Goal: Information Seeking & Learning: Learn about a topic

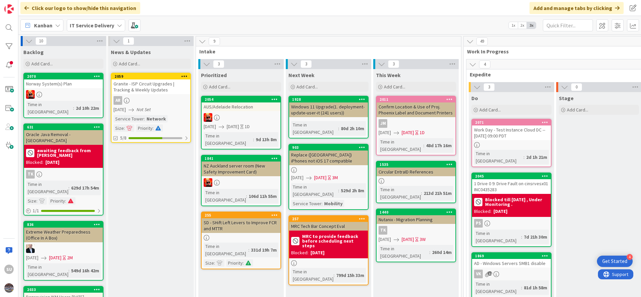
click at [517, 270] on div "VK 11" at bounding box center [511, 274] width 79 height 9
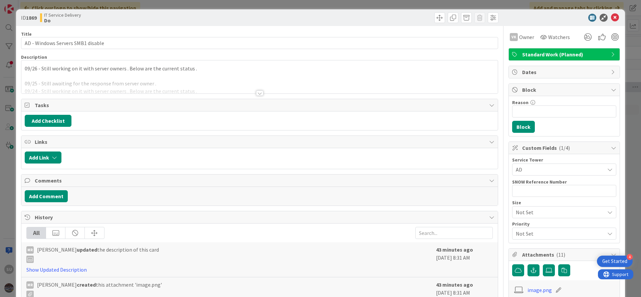
click at [257, 93] on div at bounding box center [259, 93] width 7 height 5
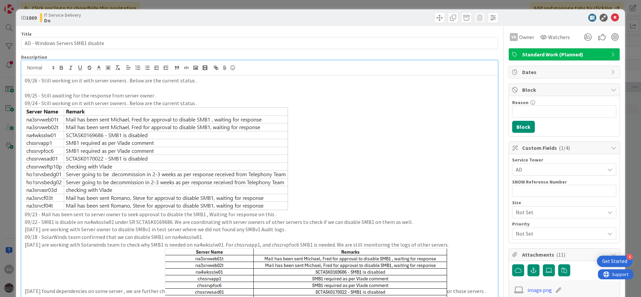
click at [33, 89] on p at bounding box center [260, 89] width 470 height 8
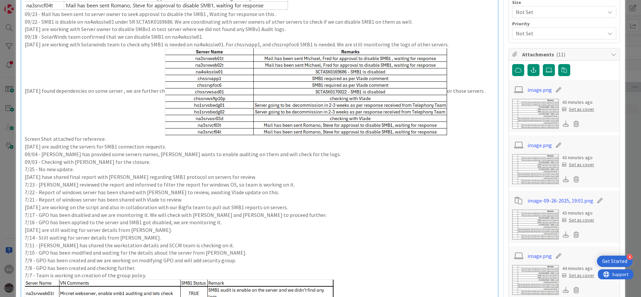
scroll to position [150, 0]
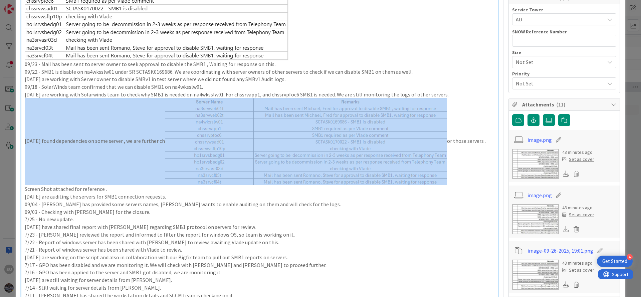
drag, startPoint x: 241, startPoint y: 146, endPoint x: 279, endPoint y: 154, distance: 38.2
click at [279, 154] on img at bounding box center [306, 141] width 282 height 87
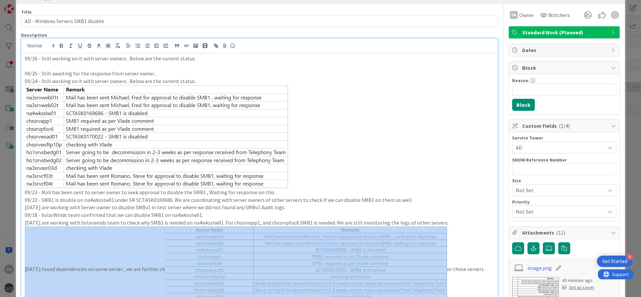
scroll to position [0, 0]
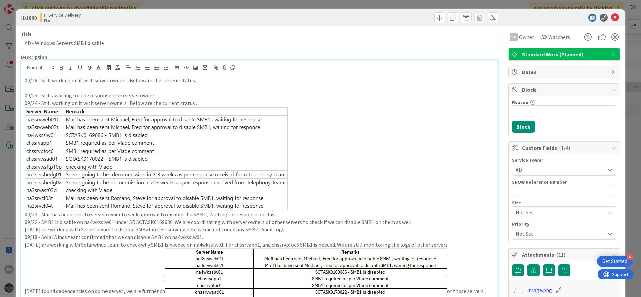
click at [30, 87] on p at bounding box center [260, 89] width 470 height 8
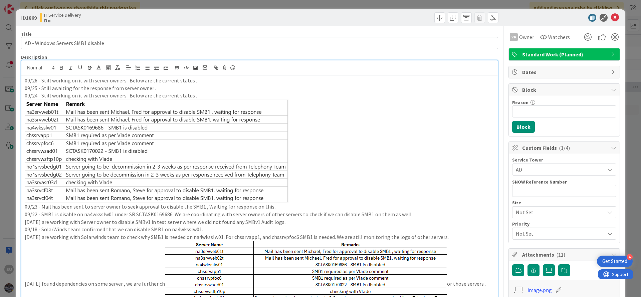
click at [252, 263] on img at bounding box center [306, 284] width 282 height 87
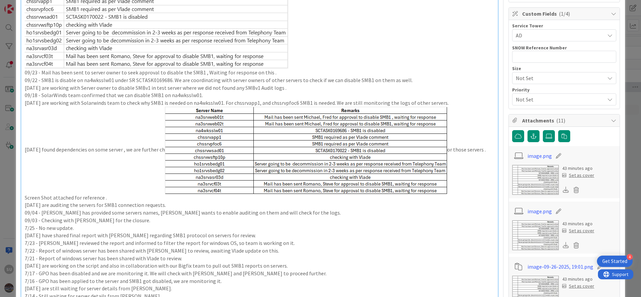
scroll to position [150, 0]
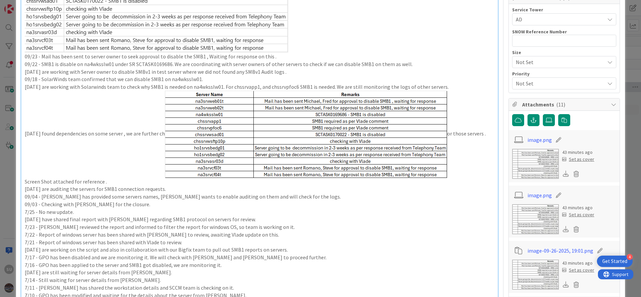
click at [446, 170] on img at bounding box center [306, 134] width 282 height 87
click at [391, 132] on img at bounding box center [306, 134] width 282 height 87
drag, startPoint x: 454, startPoint y: 174, endPoint x: 421, endPoint y: 158, distance: 36.3
click at [421, 158] on p "[DATE] found dependencies on some server , we are further ch or those servers .…" at bounding box center [260, 138] width 470 height 95
click at [23, 132] on div "09/26 - Still working on it with server owners . Below are the current status .…" at bounding box center [259, 214] width 477 height 578
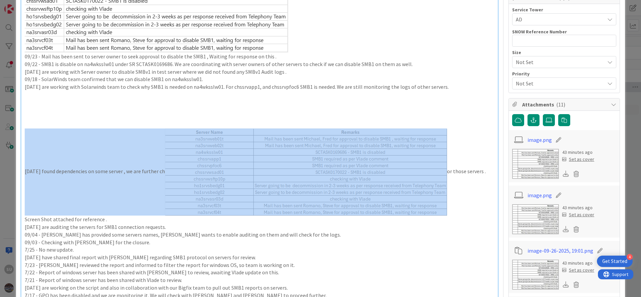
drag, startPoint x: 262, startPoint y: 168, endPoint x: 37, endPoint y: 110, distance: 232.2
click at [37, 111] on div "09/26 - Still working on it with server owners . Below are the current status .…" at bounding box center [259, 233] width 477 height 616
click at [207, 172] on img at bounding box center [306, 172] width 282 height 87
click at [171, 172] on img at bounding box center [306, 172] width 282 height 87
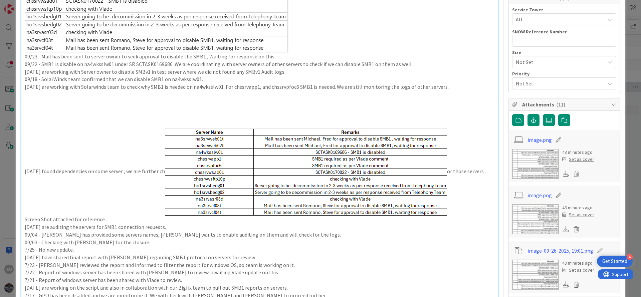
click at [169, 173] on p "[DATE] found dependencies on some server , we are further ch or those servers .…" at bounding box center [260, 176] width 470 height 95
click at [170, 172] on p "[DATE] found dependencies on some server , we are further ch or those servers .…" at bounding box center [260, 176] width 470 height 95
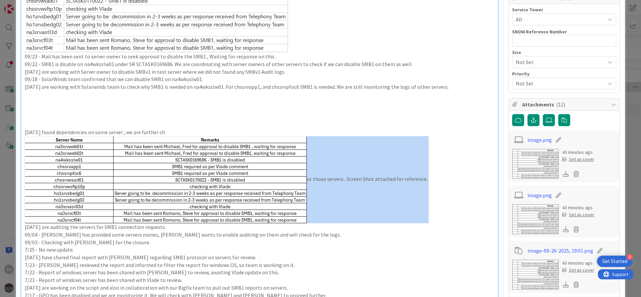
drag, startPoint x: 425, startPoint y: 178, endPoint x: 304, endPoint y: 167, distance: 121.5
click at [304, 167] on p "or those servers . Screen Shot attached for reference ." at bounding box center [260, 179] width 470 height 87
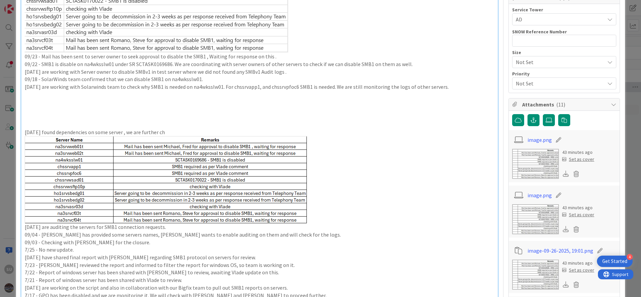
drag, startPoint x: 179, startPoint y: 132, endPoint x: 23, endPoint y: 94, distance: 161.2
click at [23, 94] on div "09/26 - Still working on it with server owners . Below are the current status .…" at bounding box center [259, 233] width 477 height 616
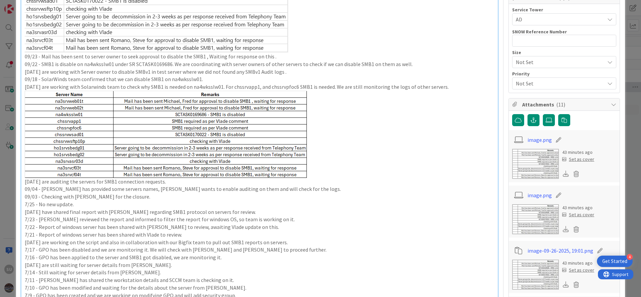
click at [267, 157] on img at bounding box center [166, 134] width 282 height 87
click at [315, 175] on p at bounding box center [260, 134] width 470 height 87
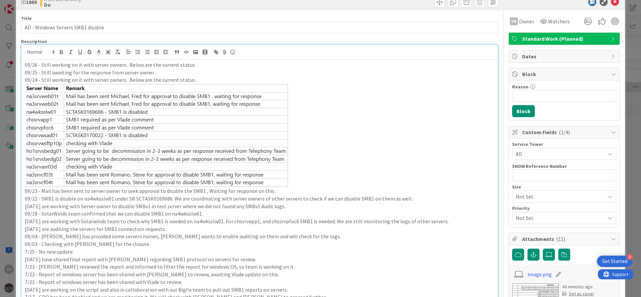
scroll to position [0, 0]
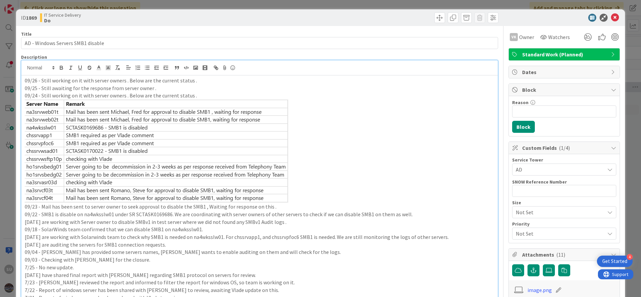
drag, startPoint x: 149, startPoint y: 151, endPoint x: 57, endPoint y: 149, distance: 91.6
click at [57, 149] on img at bounding box center [157, 152] width 264 height 104
click at [61, 152] on img at bounding box center [157, 152] width 264 height 104
click at [52, 157] on img at bounding box center [157, 152] width 264 height 104
click at [394, 173] on p at bounding box center [260, 152] width 470 height 104
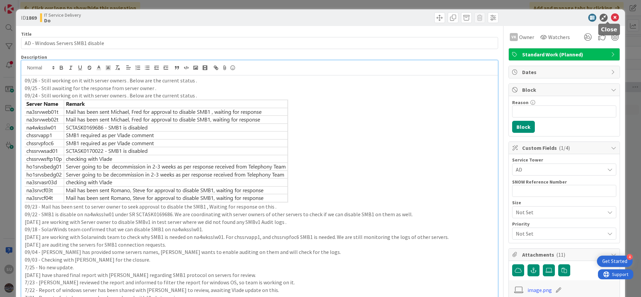
click at [611, 19] on icon at bounding box center [615, 18] width 8 height 8
